Goal: Find specific page/section: Find specific page/section

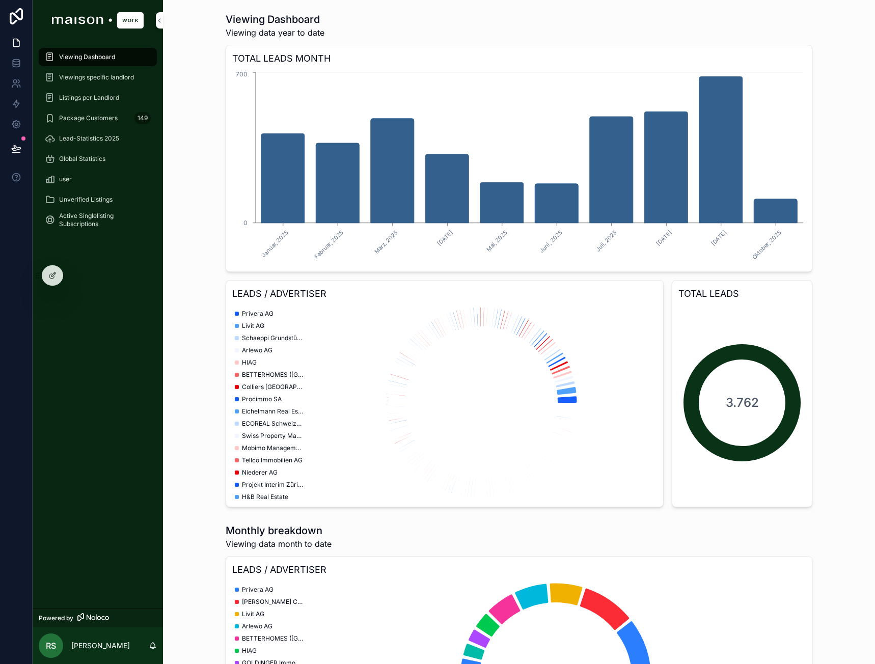
click at [115, 80] on span "Viewings specific landlord" at bounding box center [96, 77] width 75 height 8
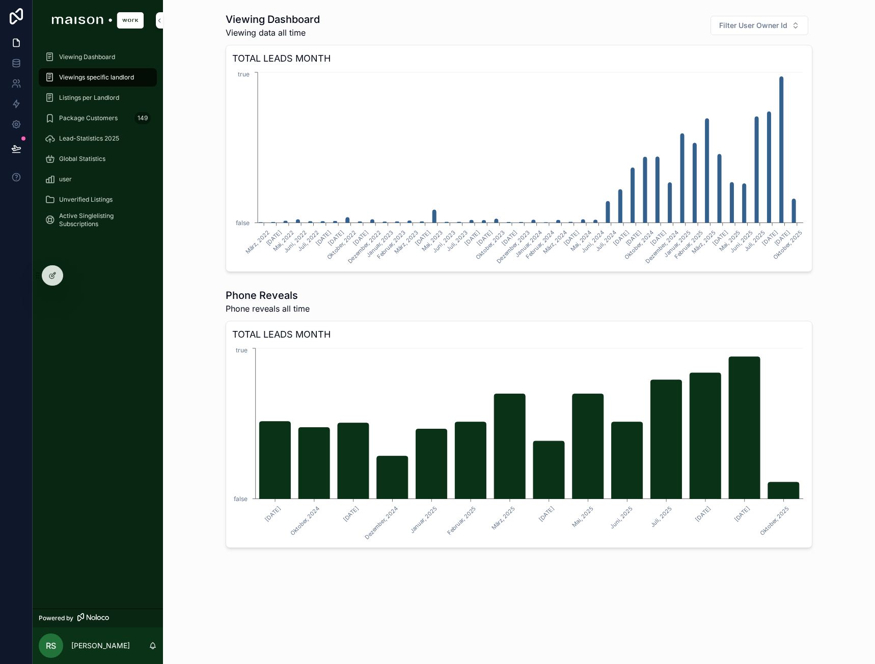
click at [92, 200] on span "Unverified Listings" at bounding box center [85, 200] width 53 height 8
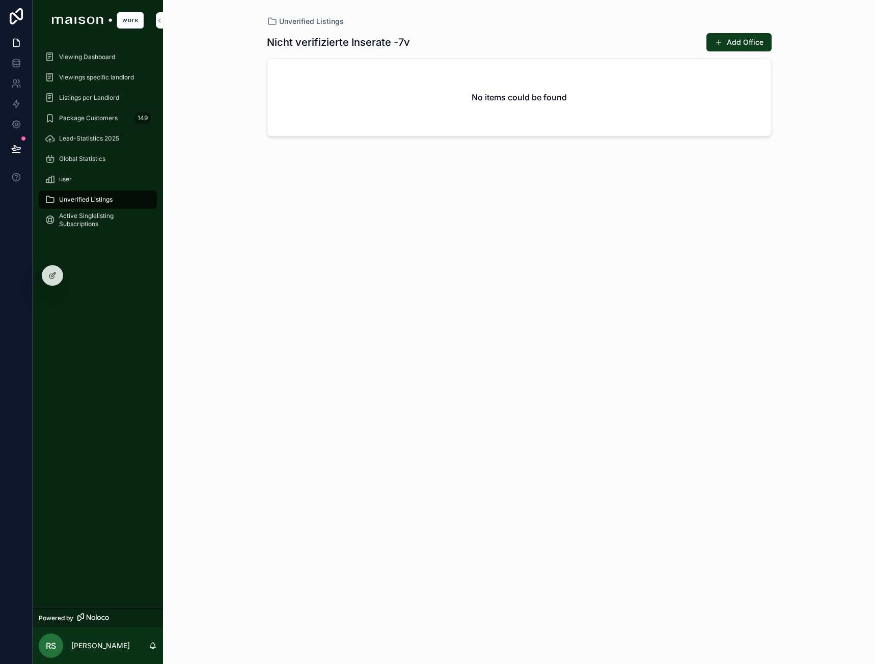
click at [97, 54] on span "Viewing Dashboard" at bounding box center [87, 57] width 56 height 8
